Goal: Find specific page/section: Find specific page/section

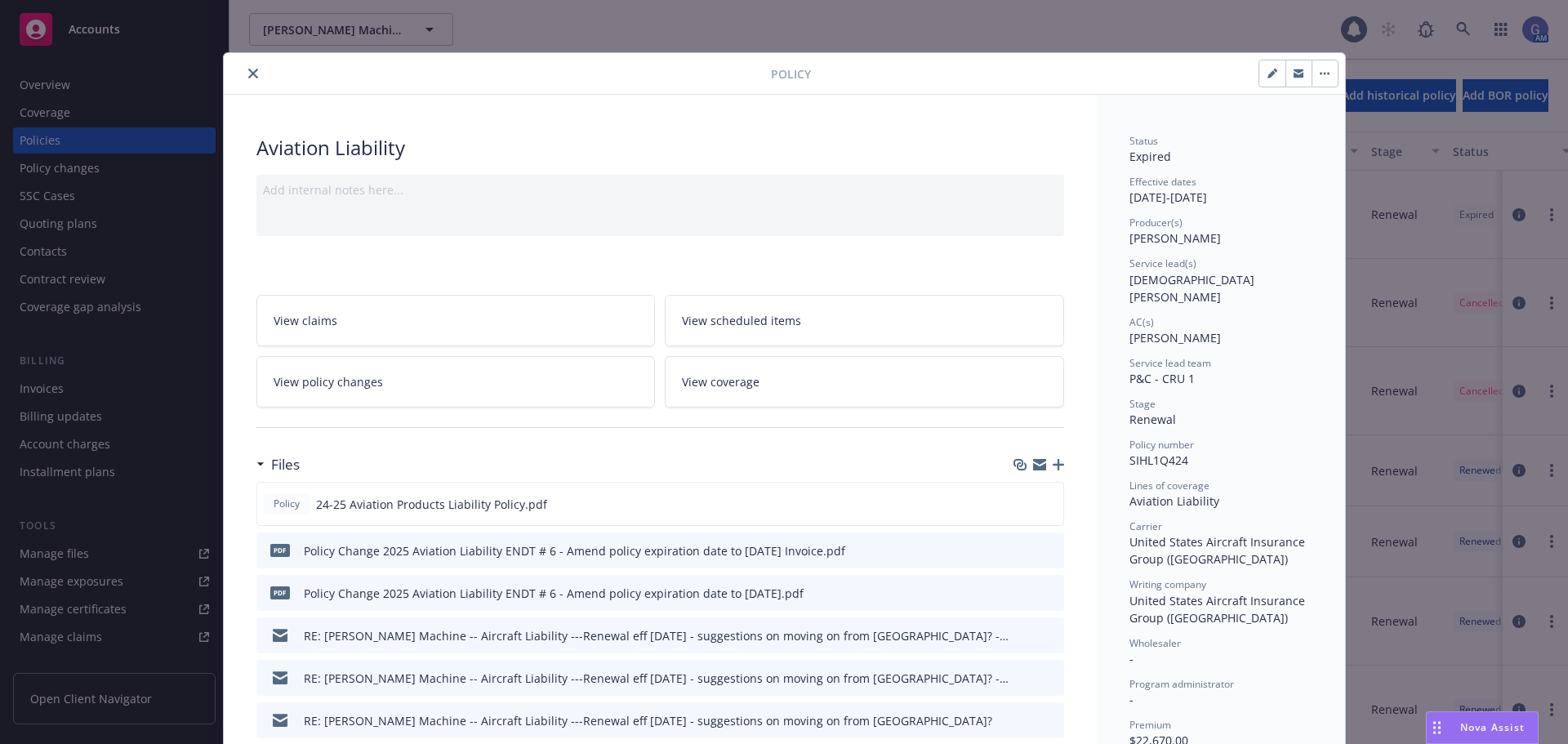
click at [248, 70] on icon "close" at bounding box center [253, 73] width 10 height 10
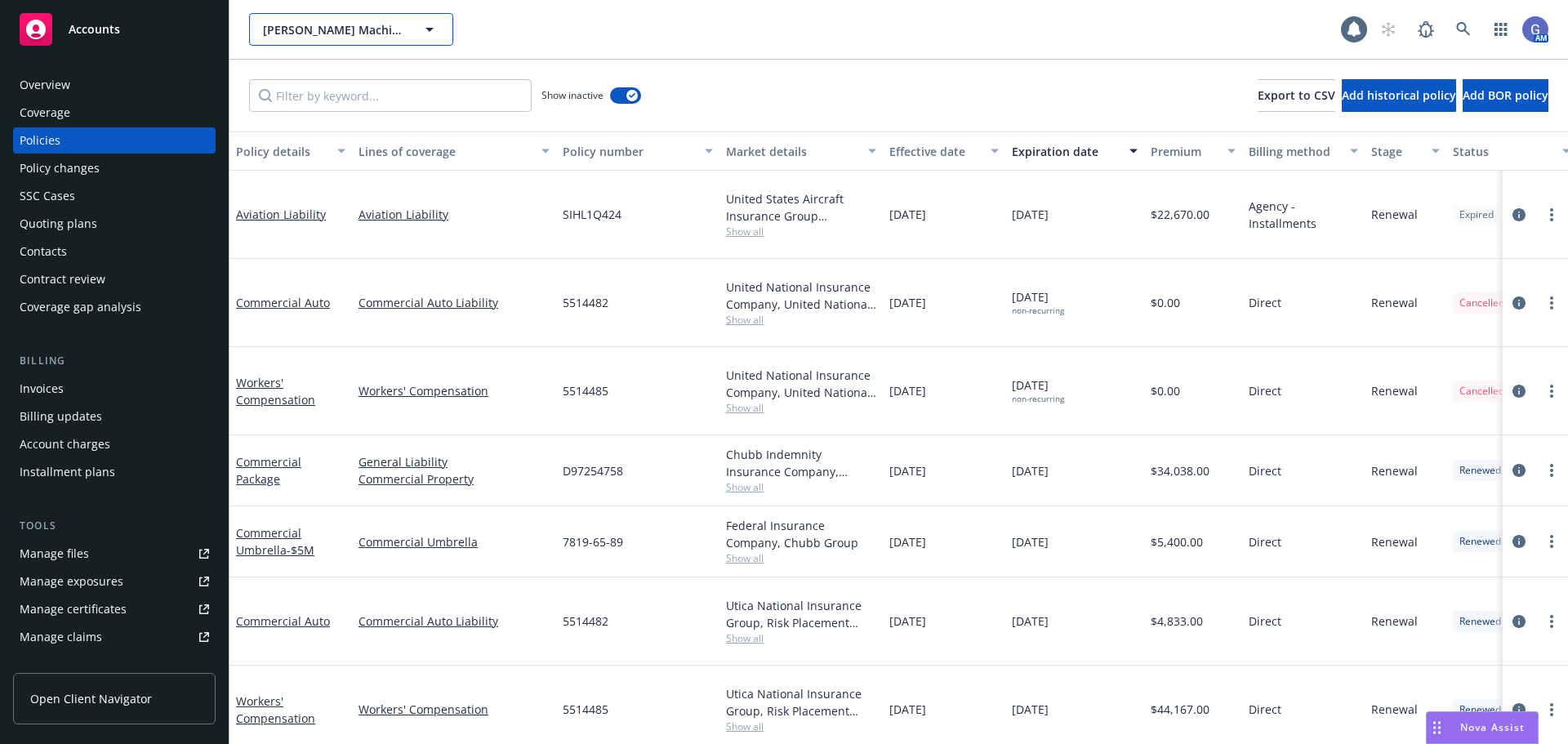
click at [435, 34] on icon "button" at bounding box center [430, 30] width 20 height 20
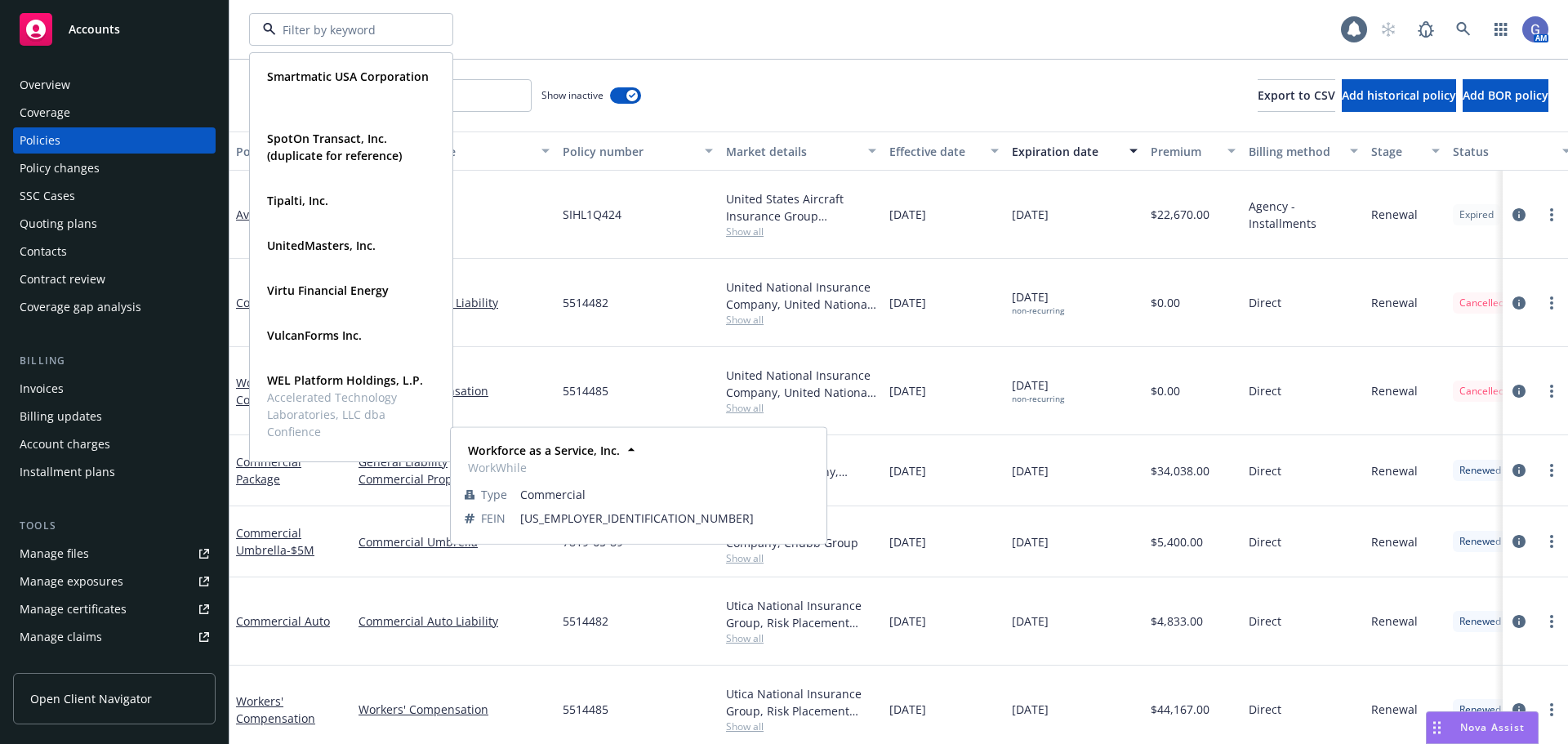
scroll to position [1230, 0]
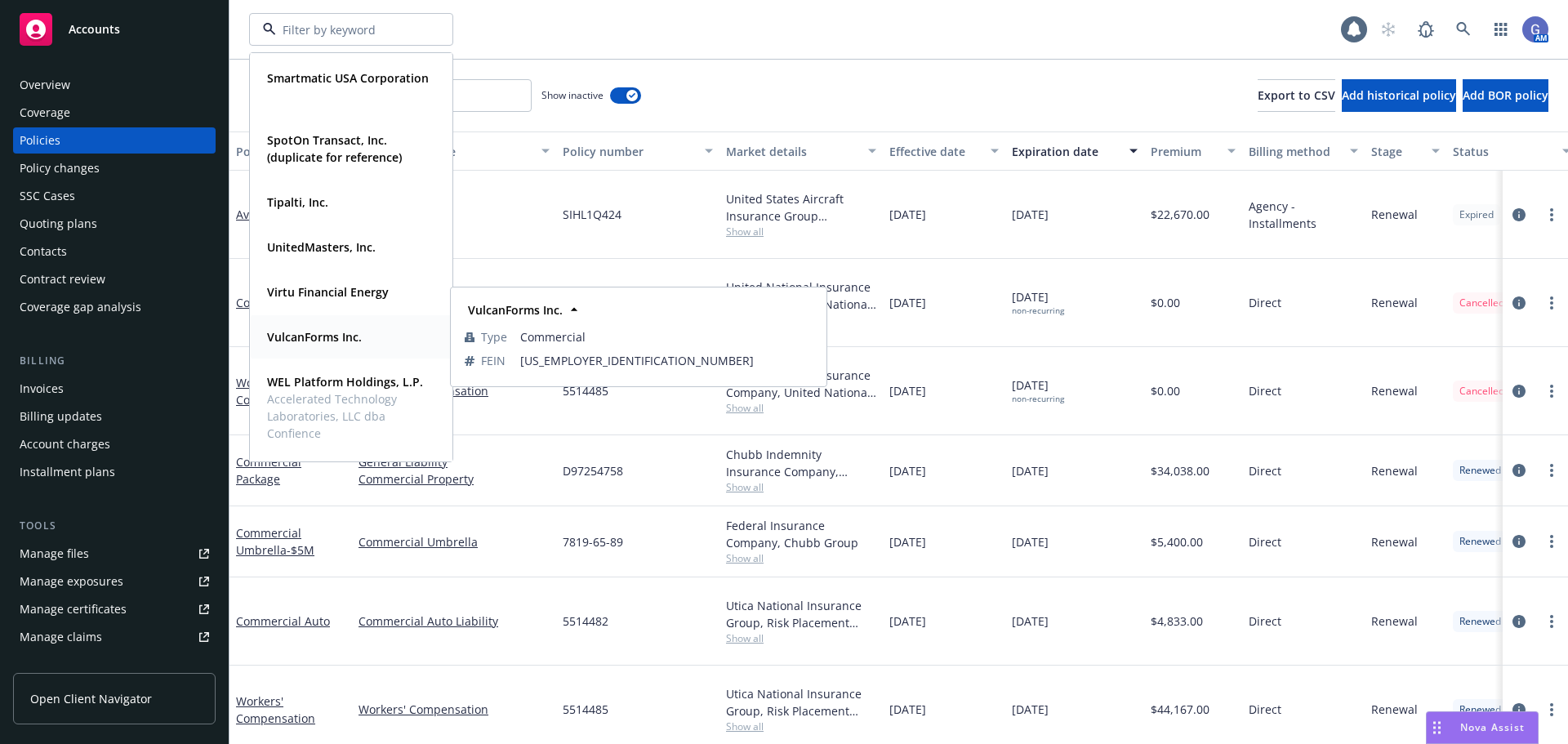
click at [314, 335] on strong "VulcanForms Inc." at bounding box center [314, 337] width 94 height 15
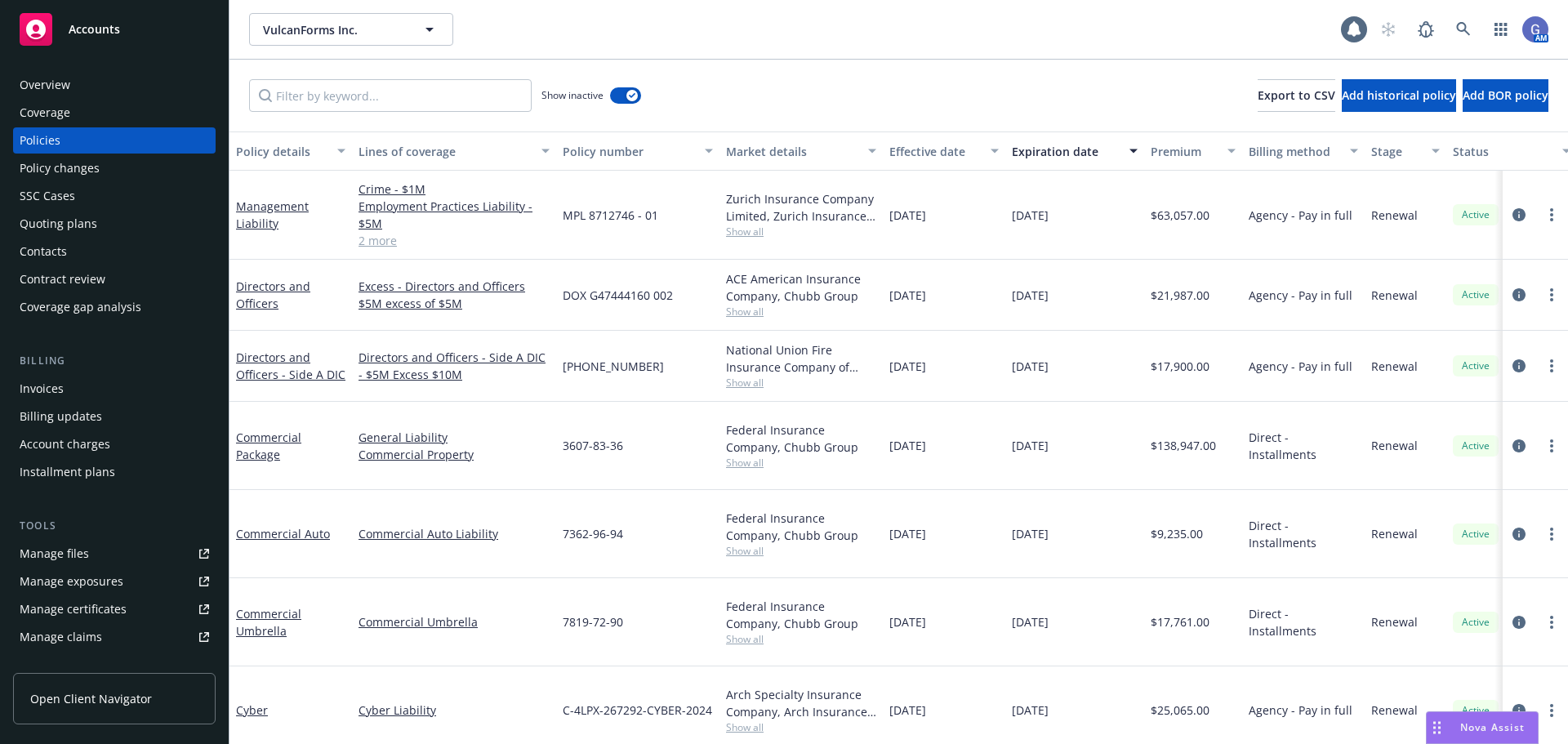
click at [52, 81] on div "Overview" at bounding box center [45, 84] width 51 height 26
